Goal: Transaction & Acquisition: Purchase product/service

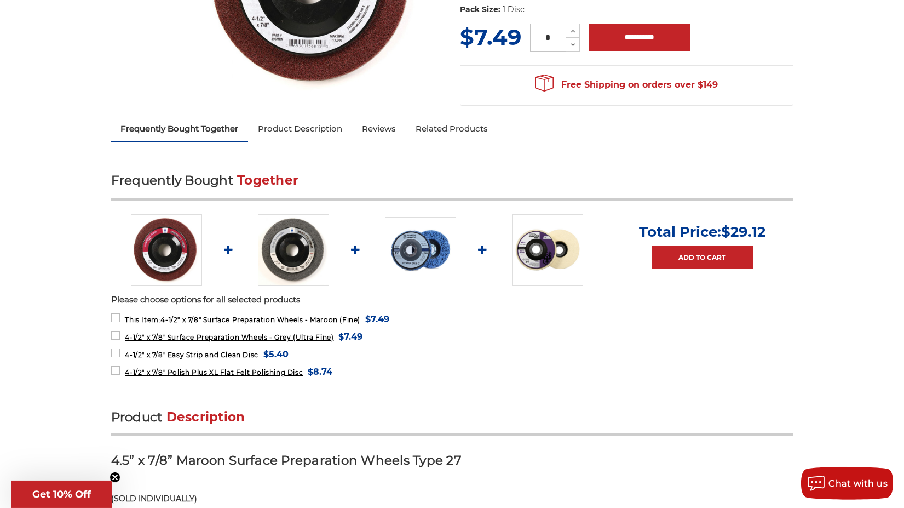
scroll to position [279, 0]
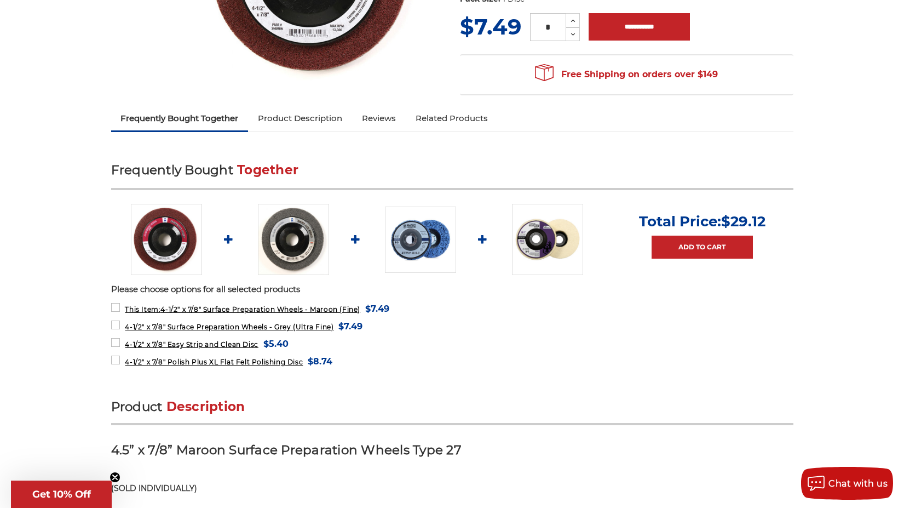
click at [434, 246] on img at bounding box center [420, 239] width 71 height 66
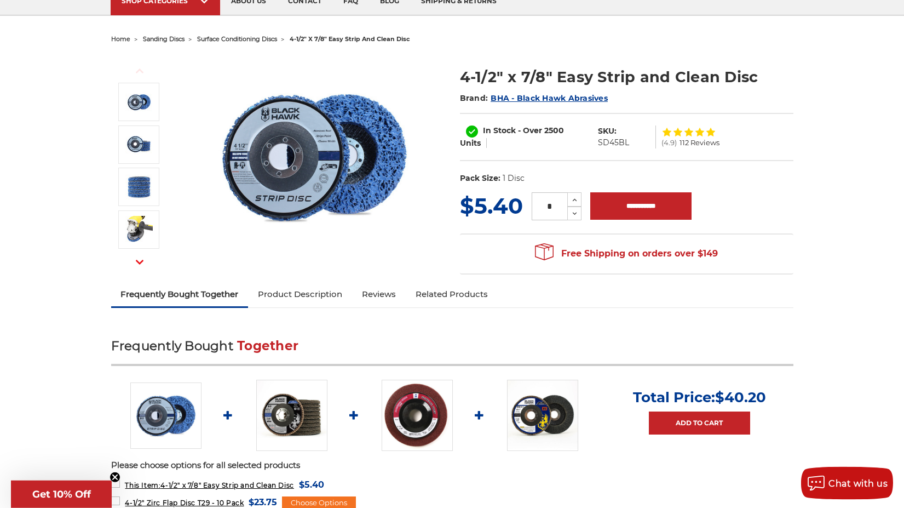
scroll to position [223, 0]
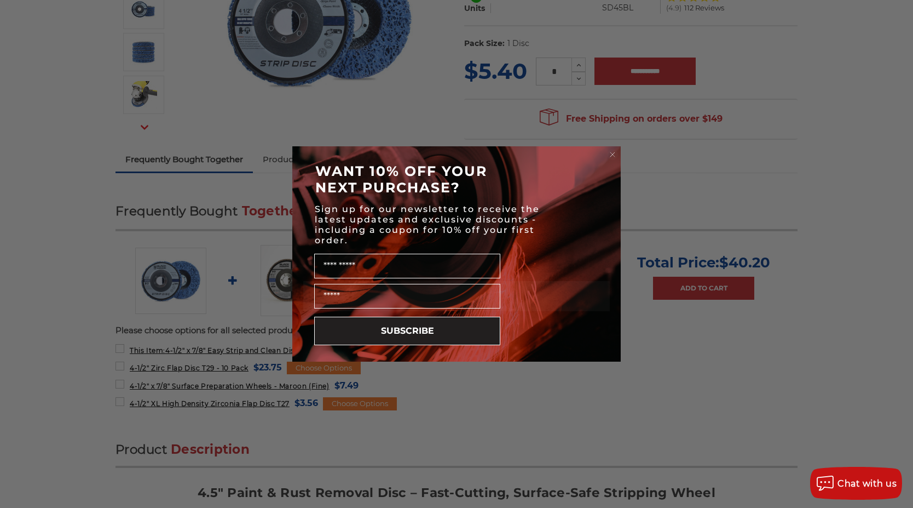
click at [610, 153] on circle "Close dialog" at bounding box center [613, 154] width 10 height 10
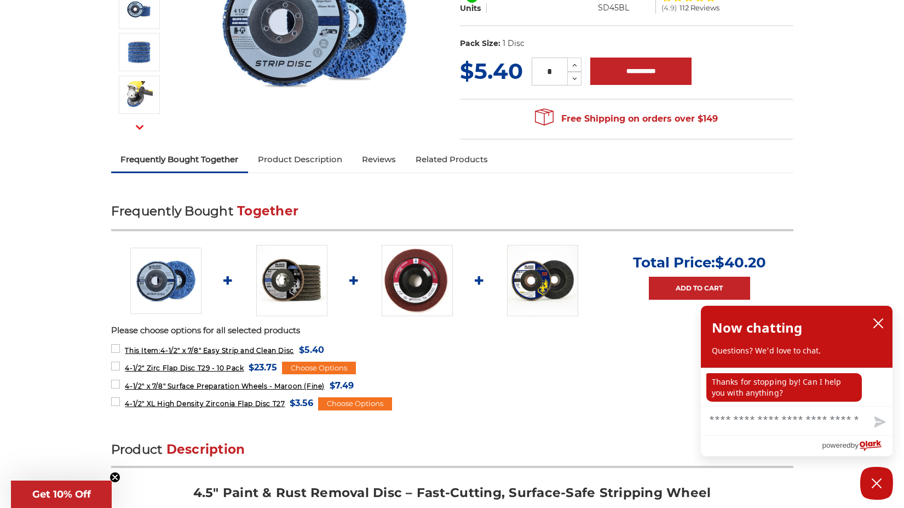
click at [558, 291] on img at bounding box center [542, 280] width 71 height 71
